Goal: Use online tool/utility: Utilize a website feature to perform a specific function

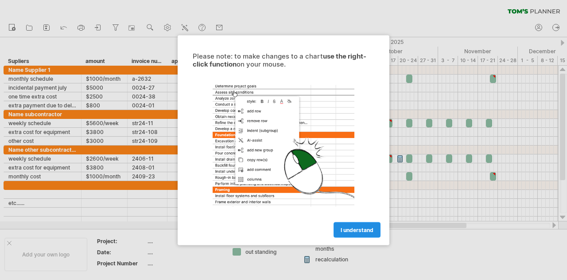
click at [347, 231] on span "I understand" at bounding box center [357, 229] width 33 height 7
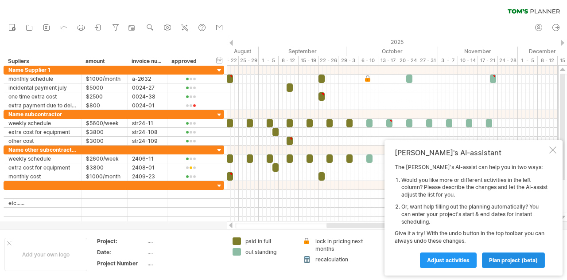
click at [511, 260] on span "plan project (beta)" at bounding box center [513, 260] width 49 height 7
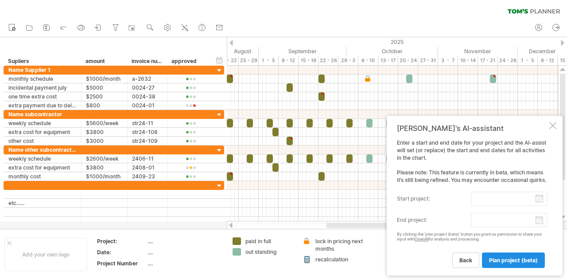
click at [506, 257] on span "plan project (beta)" at bounding box center [513, 260] width 49 height 7
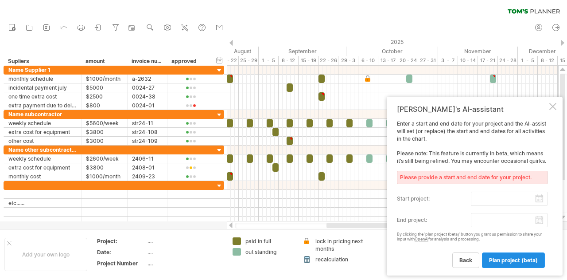
click at [506, 257] on span "plan project (beta)" at bounding box center [513, 260] width 49 height 7
click at [466, 258] on span "back" at bounding box center [466, 260] width 13 height 7
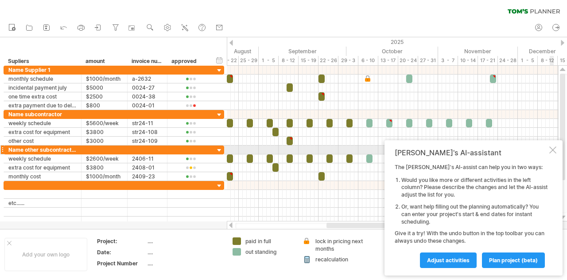
click at [553, 146] on div "[PERSON_NAME]'s AI-assistant The [PERSON_NAME]'s AI-assist can help you in two …" at bounding box center [474, 207] width 178 height 135
click at [548, 152] on div "[PERSON_NAME]'s AI-assistant The [PERSON_NAME]'s AI-assist can help you in two …" at bounding box center [474, 207] width 178 height 135
click at [551, 150] on div at bounding box center [553, 149] width 7 height 7
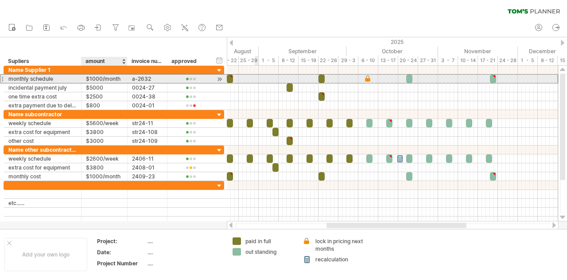
click at [96, 78] on div "$1000/month" at bounding box center [104, 78] width 37 height 8
